Goal: Navigation & Orientation: Find specific page/section

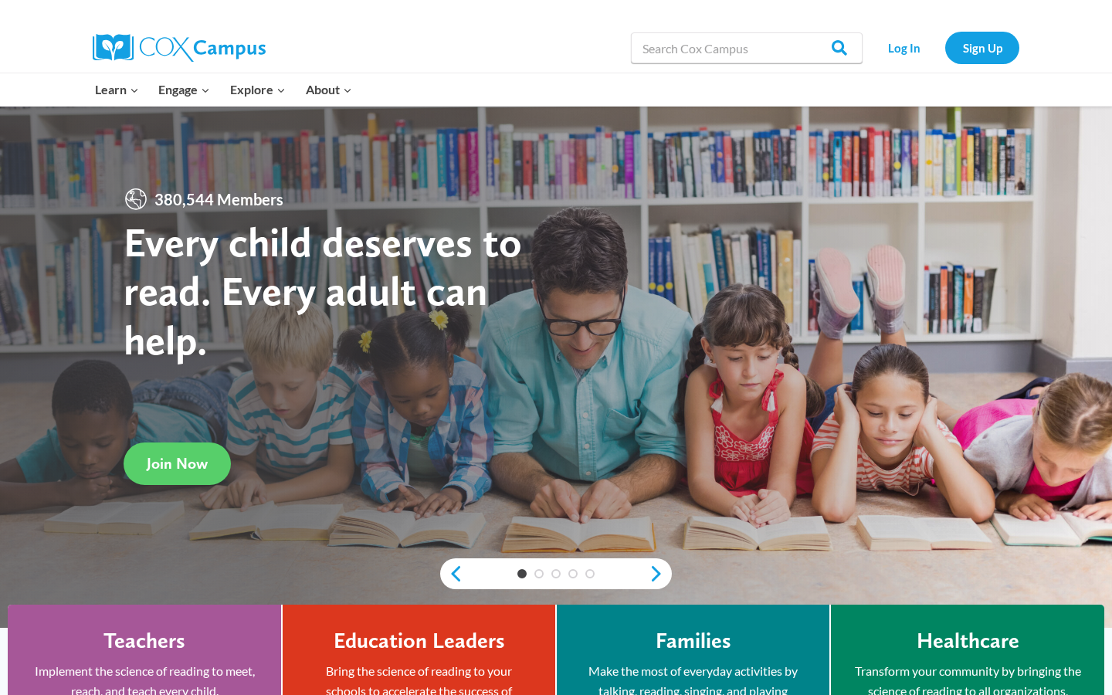
click at [978, 56] on link "Sign Up" at bounding box center [982, 48] width 74 height 32
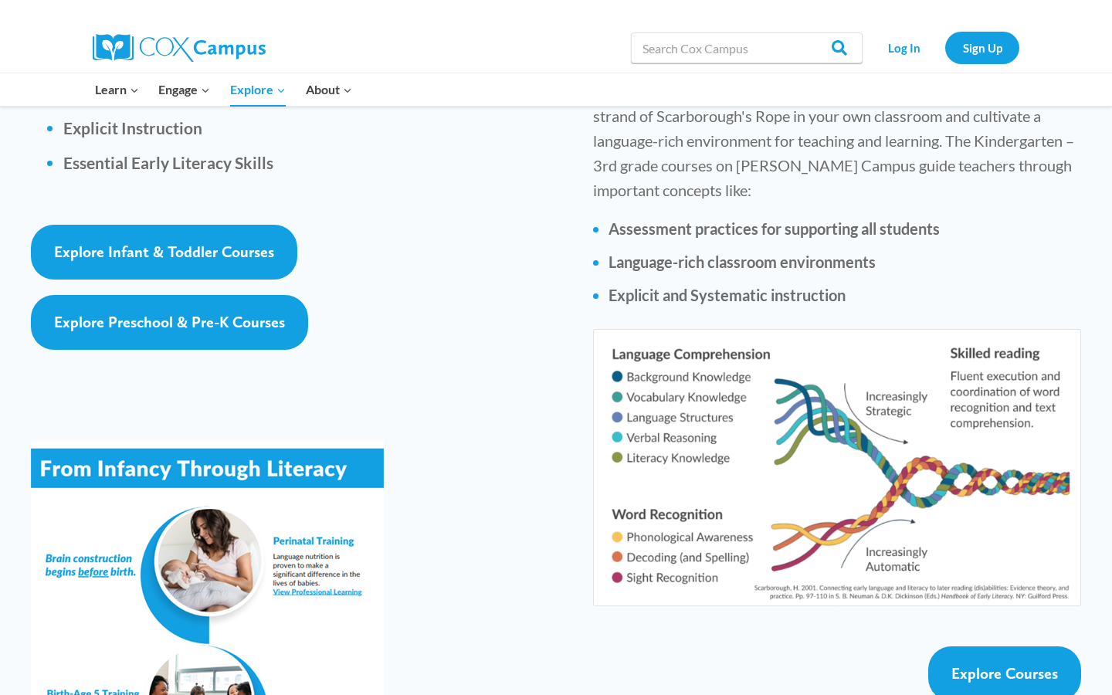
scroll to position [2387, 0]
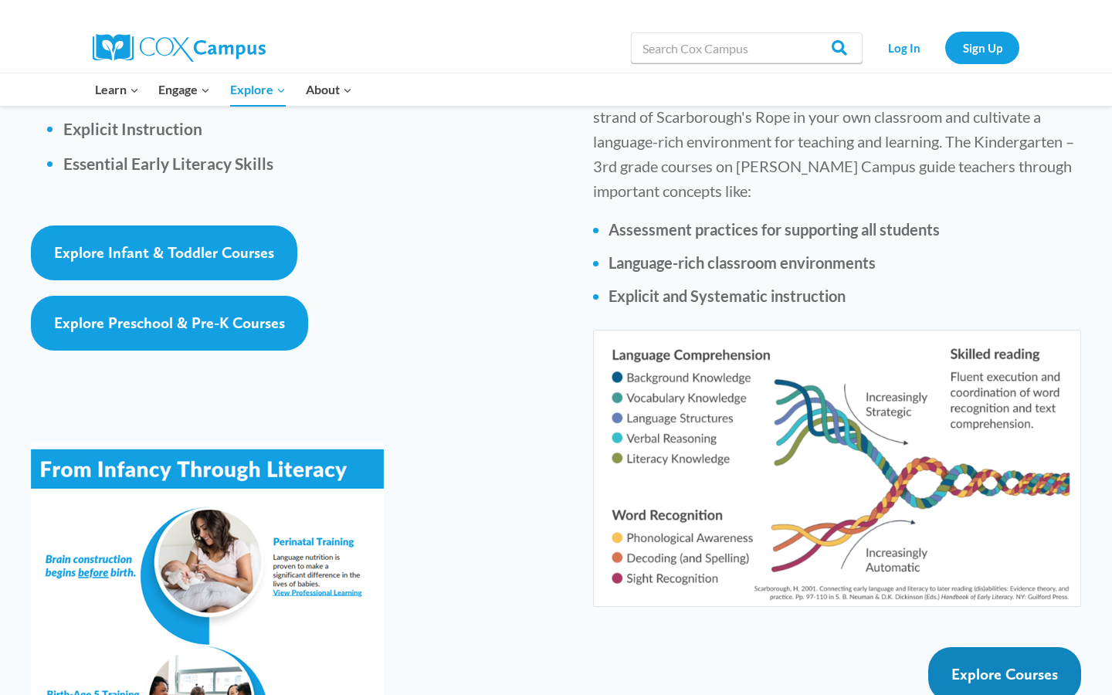
click at [996, 665] on span "Explore Courses" at bounding box center [1005, 674] width 107 height 19
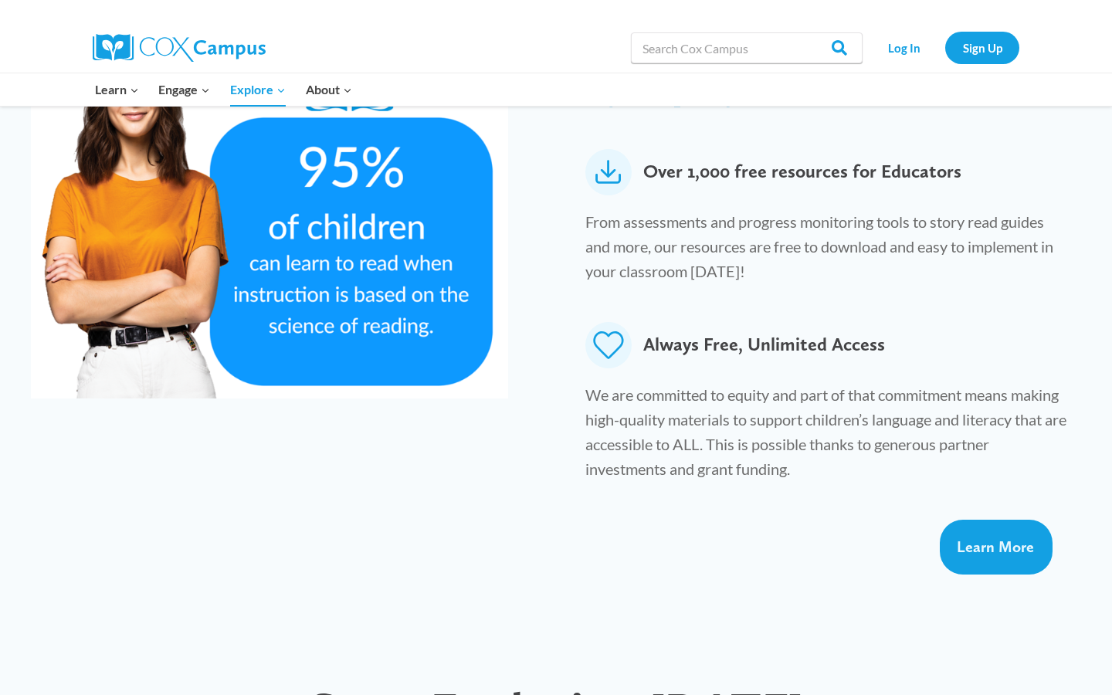
scroll to position [0, 0]
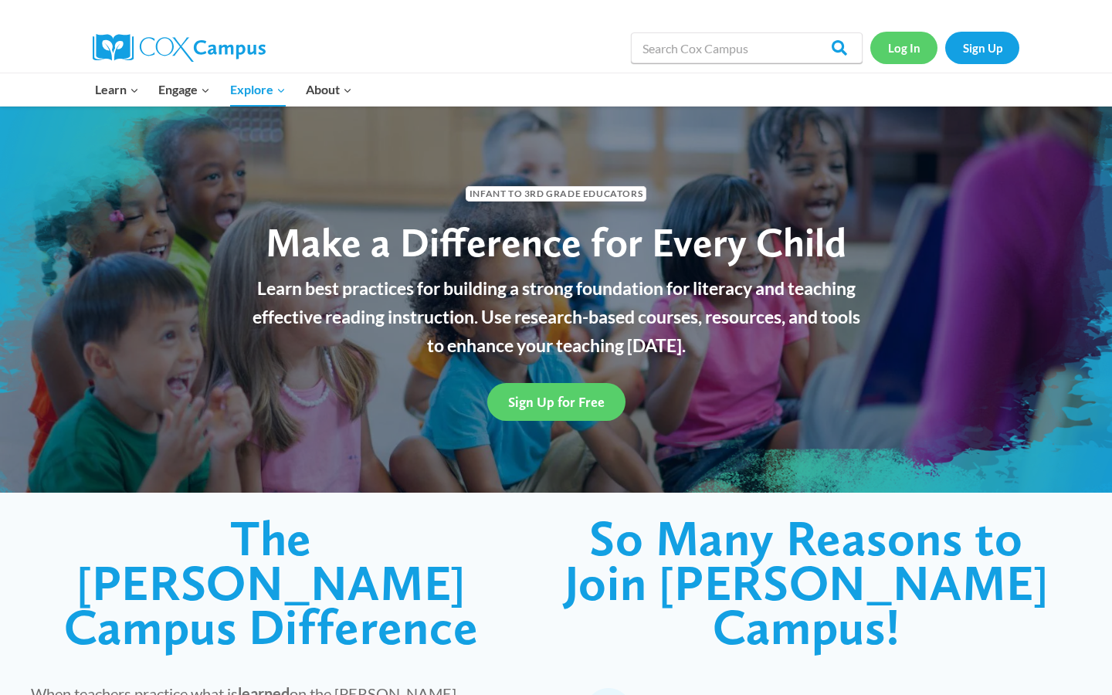
click at [908, 54] on link "Log In" at bounding box center [903, 48] width 67 height 32
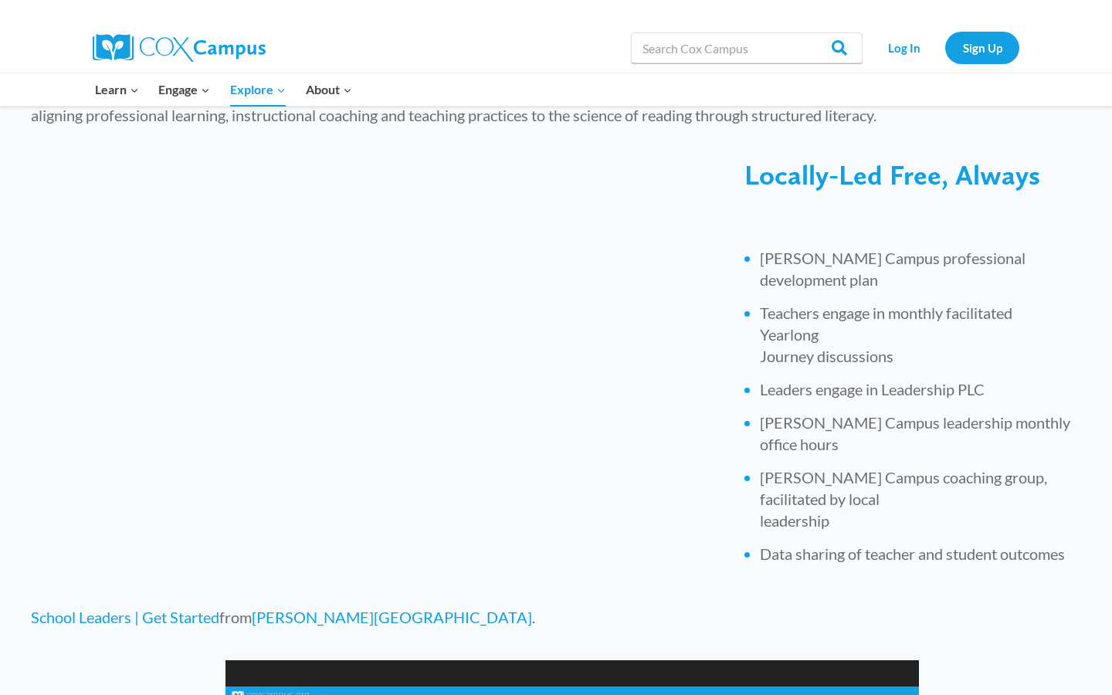
scroll to position [570, 0]
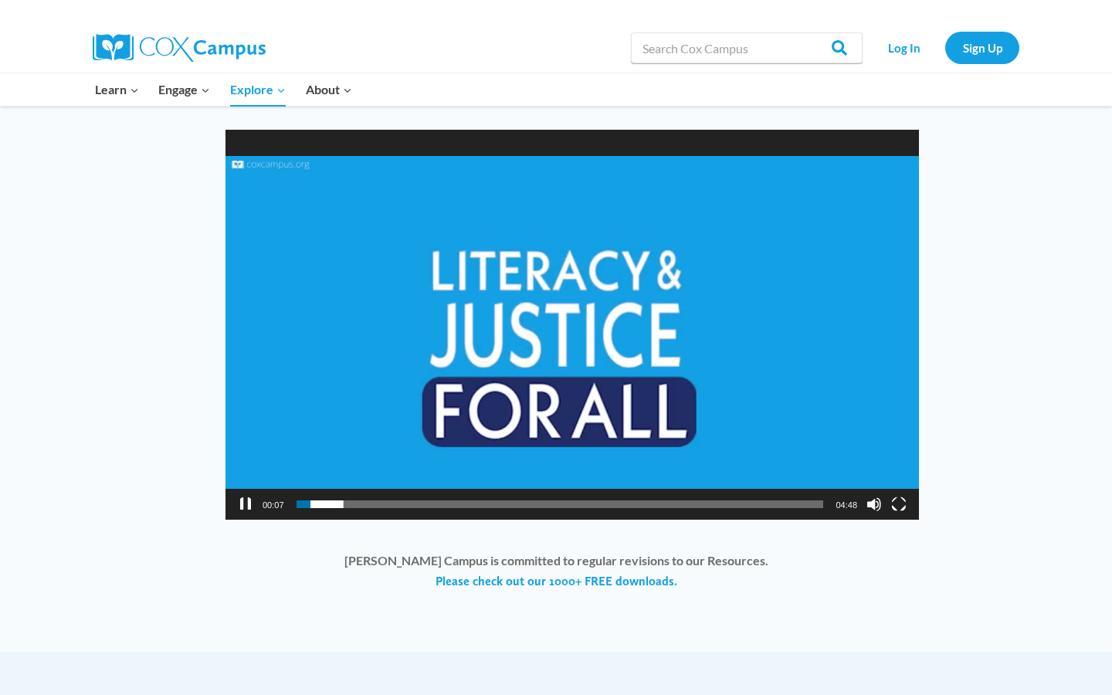
click at [467, 328] on video "[URL][DOMAIN_NAME]" at bounding box center [573, 325] width 694 height 390
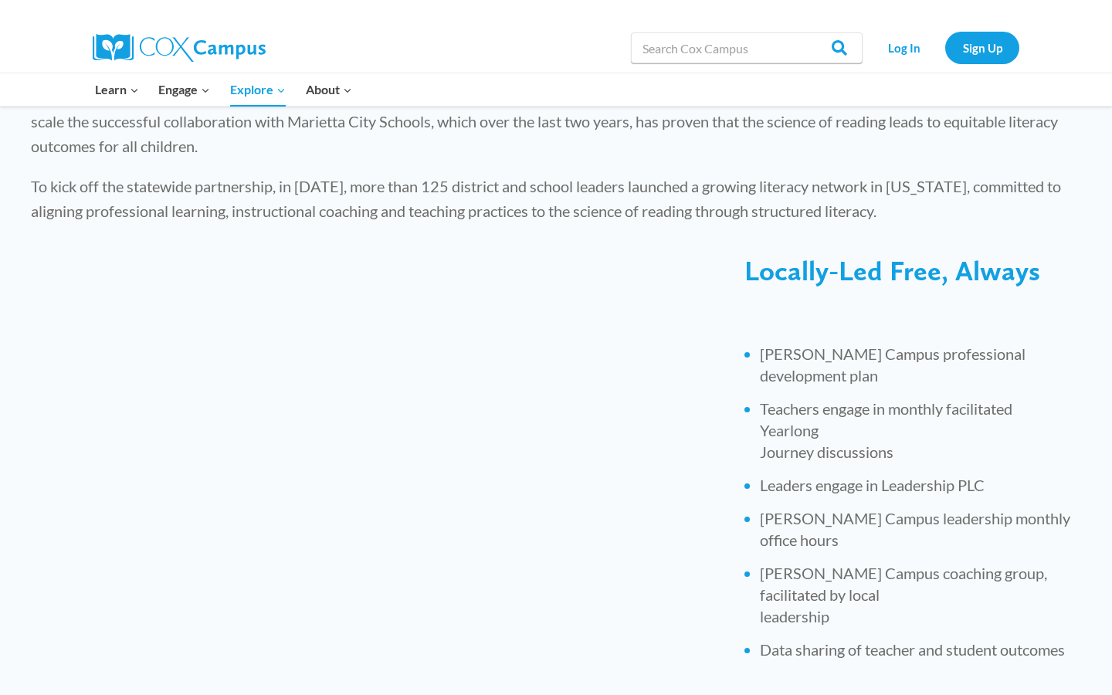
scroll to position [0, 0]
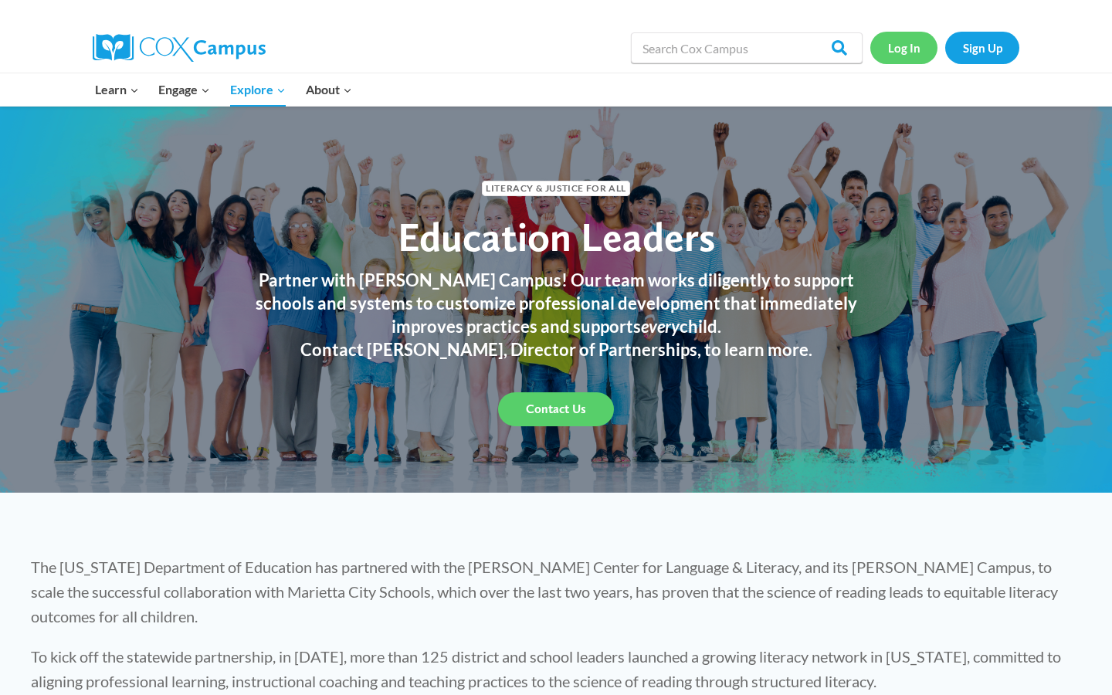
click at [909, 53] on link "Log In" at bounding box center [903, 48] width 67 height 32
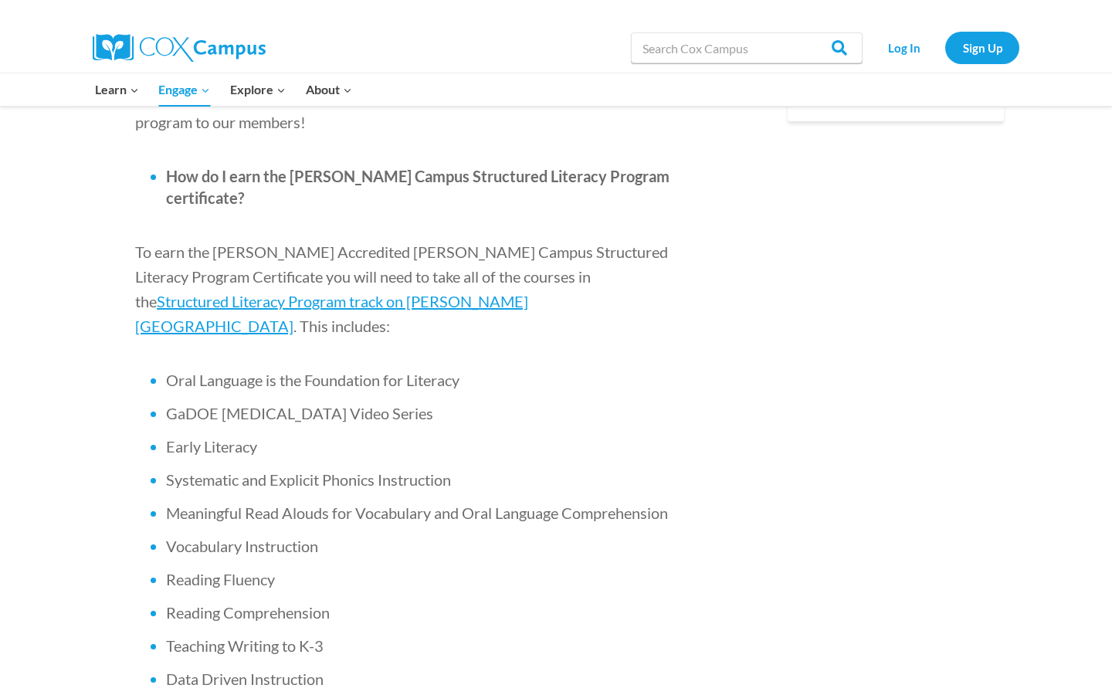
scroll to position [904, 0]
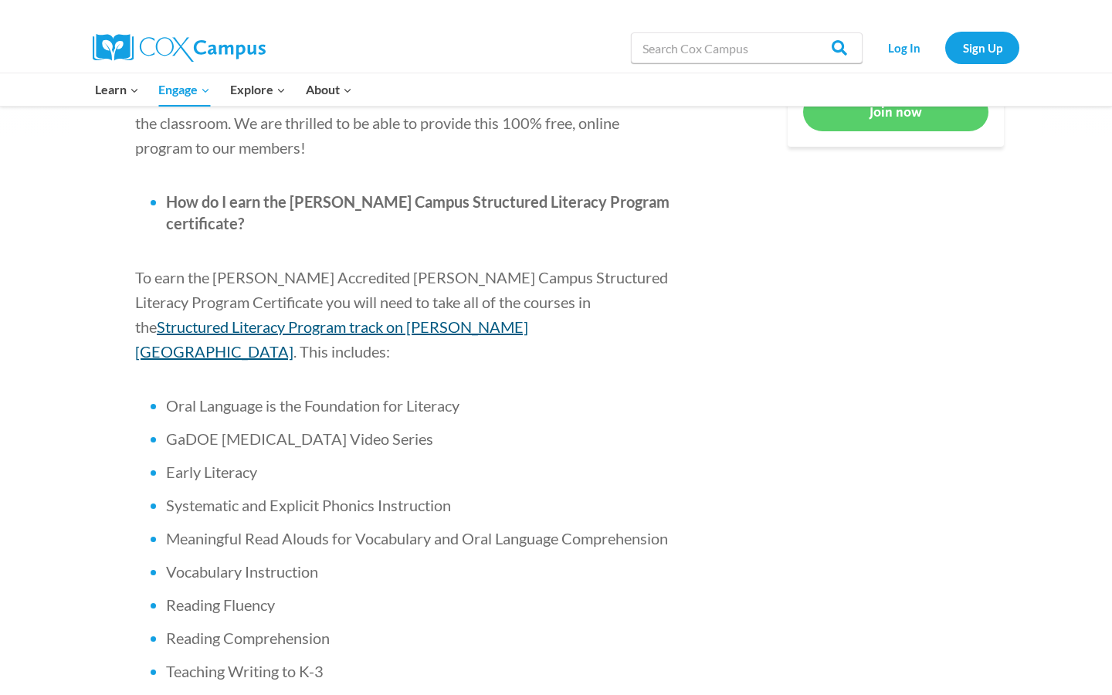
click at [487, 317] on span "Structured Literacy Program track on [PERSON_NAME][GEOGRAPHIC_DATA]" at bounding box center [331, 338] width 393 height 43
